Goal: Transaction & Acquisition: Purchase product/service

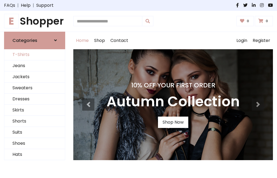
click at [35, 55] on link "T-Shirts" at bounding box center [34, 54] width 61 height 11
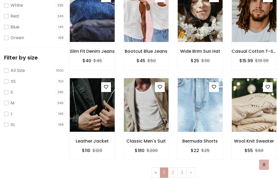
scroll to position [10, 0]
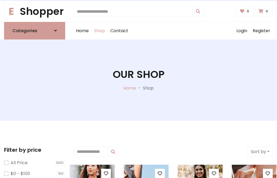
click at [139, 80] on h1 "Our Shop" at bounding box center [139, 74] width 52 height 12
click at [173, 31] on div "Home Shop Contact Log out Login Register" at bounding box center [173, 30] width 200 height 17
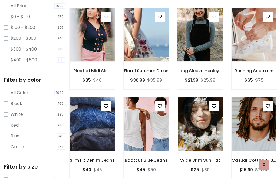
click at [200, 44] on img at bounding box center [200, 35] width 54 height 130
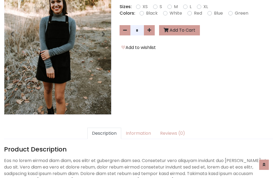
scroll to position [132, 0]
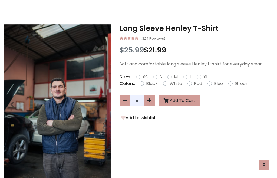
click at [196, 28] on h3 "Long Sleeve Henley T-Shirt" at bounding box center [196, 28] width 153 height 9
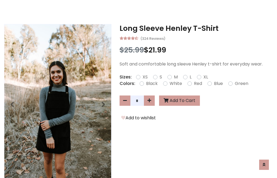
click at [196, 28] on h3 "Long Sleeve Henley T-Shirt" at bounding box center [196, 28] width 153 height 9
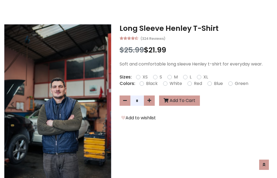
scroll to position [0, 0]
